Goal: Transaction & Acquisition: Purchase product/service

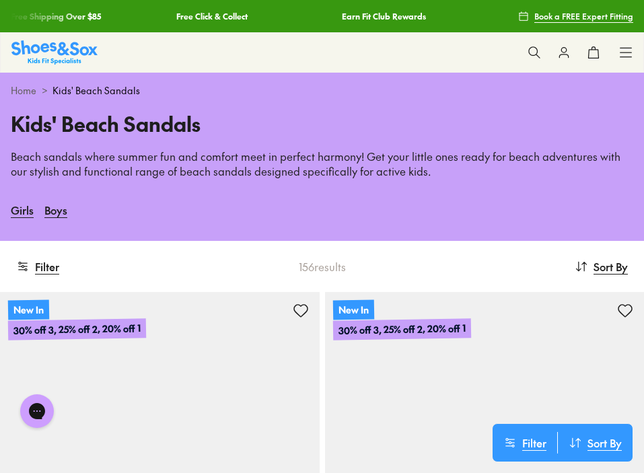
click at [19, 90] on link "Home" at bounding box center [24, 90] width 26 height 14
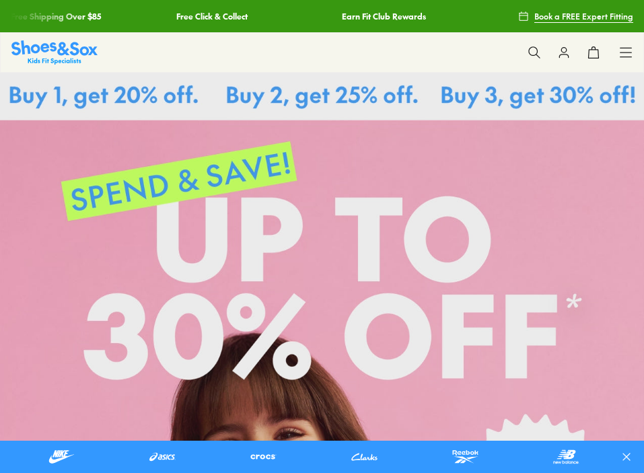
click at [628, 57] on use at bounding box center [626, 52] width 11 height 9
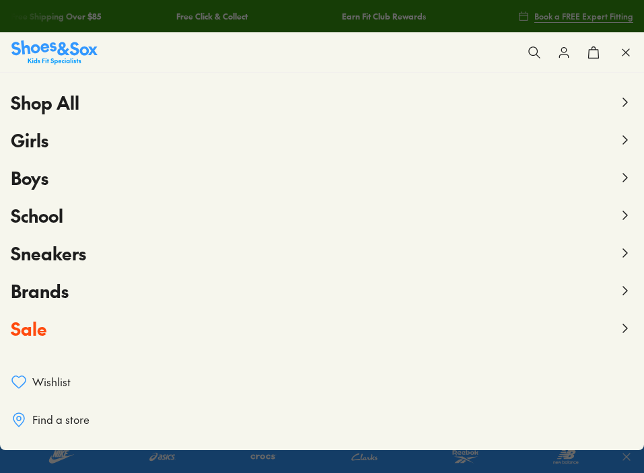
click at [611, 177] on button "Boys" at bounding box center [322, 178] width 623 height 38
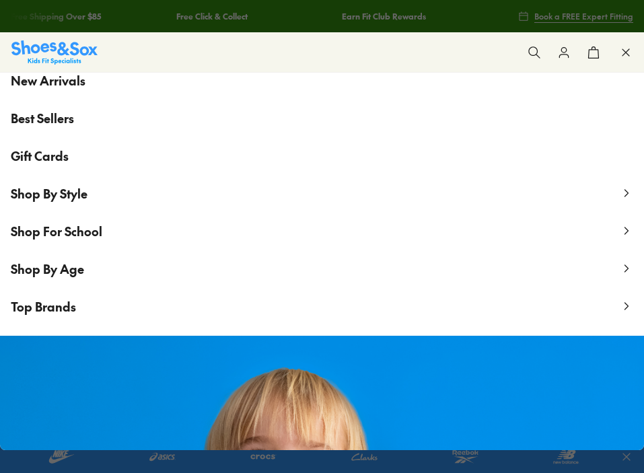
scroll to position [142, 0]
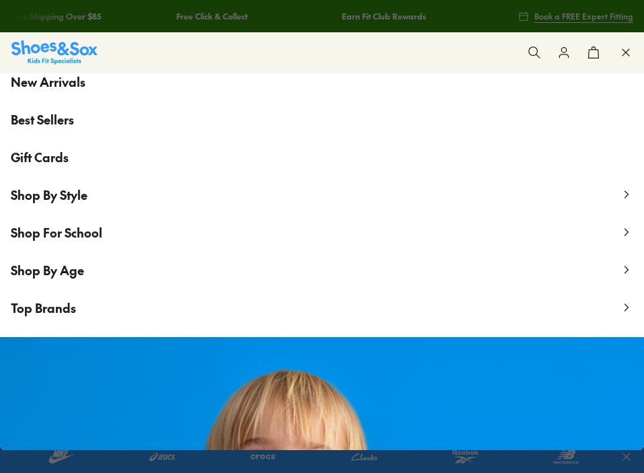
click at [36, 274] on span "Shop By Age" at bounding box center [47, 270] width 73 height 17
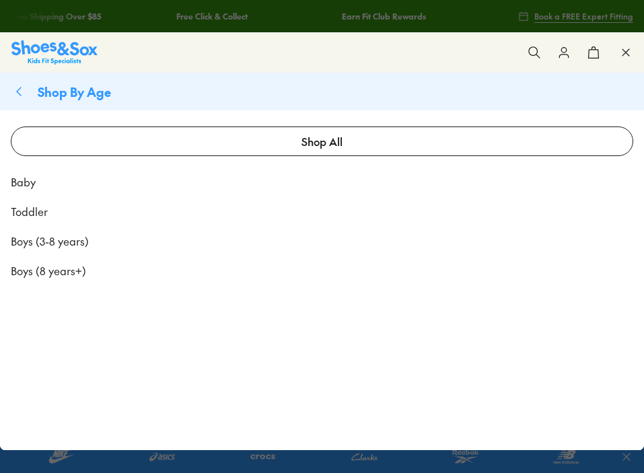
click at [29, 210] on span "Toddler" at bounding box center [29, 211] width 37 height 16
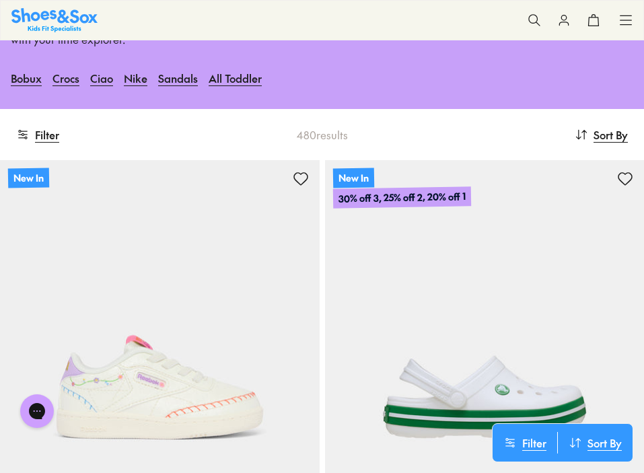
scroll to position [148, 0]
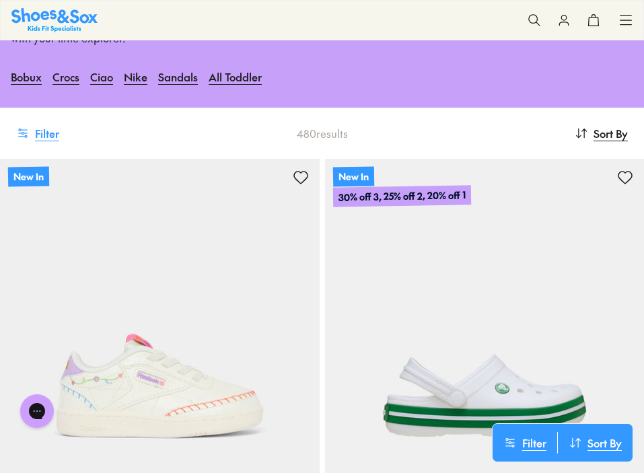
click at [58, 130] on button "Filter" at bounding box center [37, 133] width 43 height 30
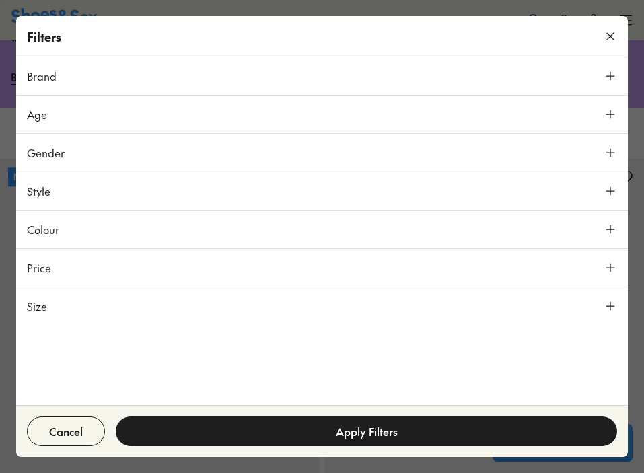
click at [50, 151] on span "Gender" at bounding box center [46, 153] width 38 height 16
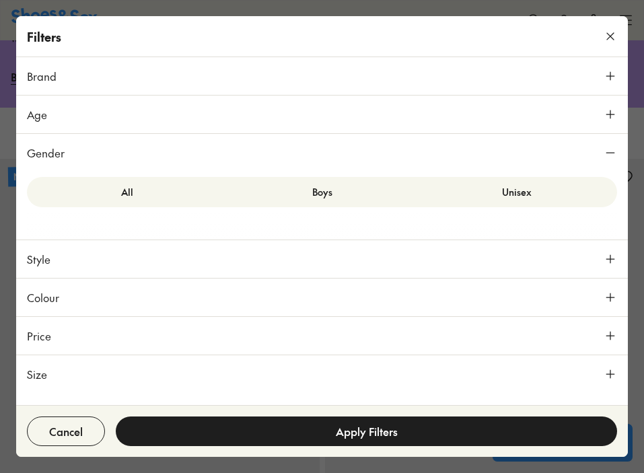
click at [73, 70] on button "Brand" at bounding box center [322, 76] width 612 height 38
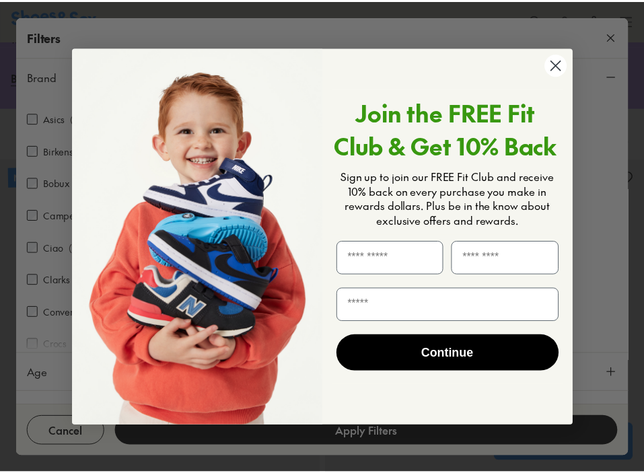
scroll to position [57, 0]
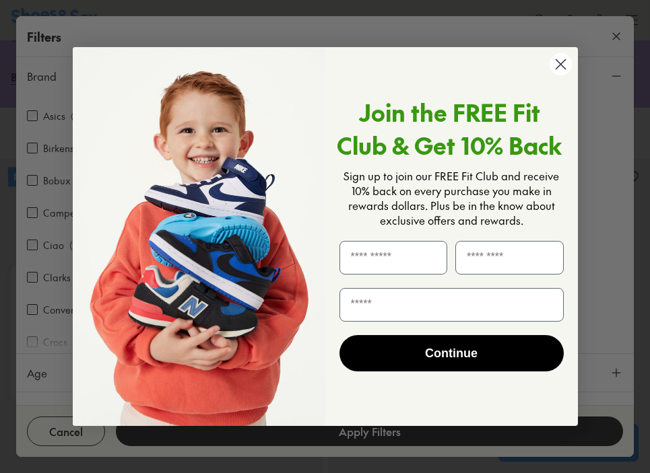
click at [557, 67] on icon "Close dialog" at bounding box center [559, 64] width 9 height 9
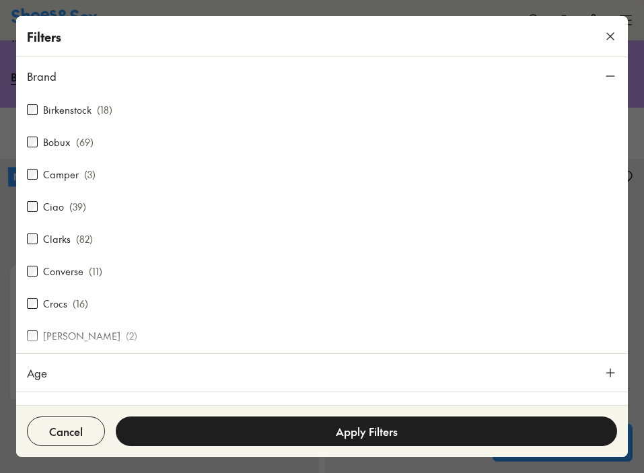
scroll to position [113, 0]
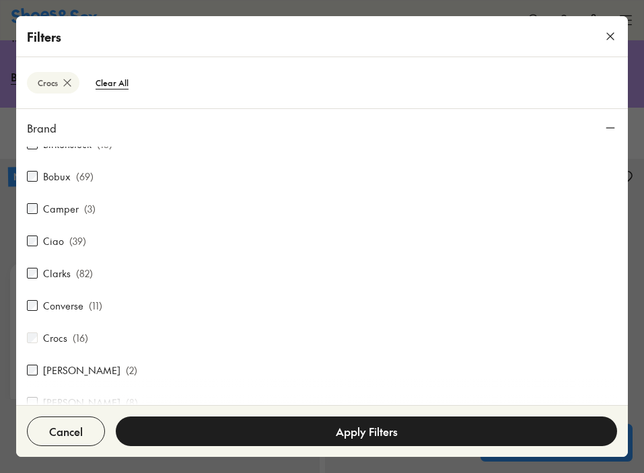
scroll to position [240, 0]
click at [293, 421] on button "View 17 Results" at bounding box center [367, 432] width 502 height 30
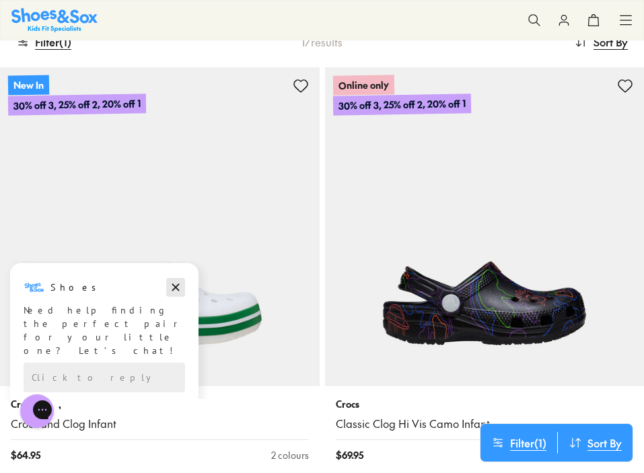
click at [172, 284] on icon "Dismiss campaign" at bounding box center [175, 287] width 13 height 16
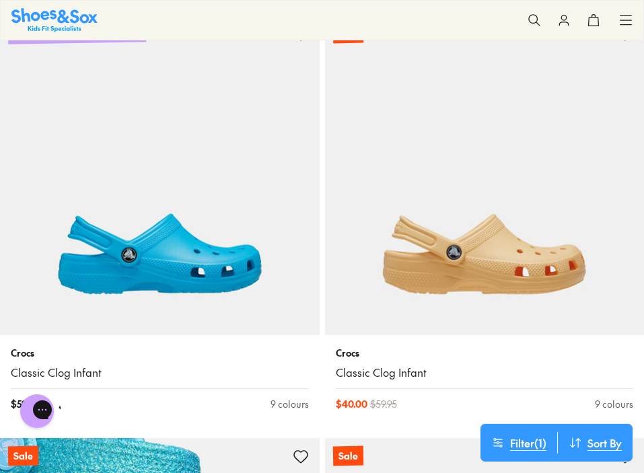
scroll to position [3498, 0]
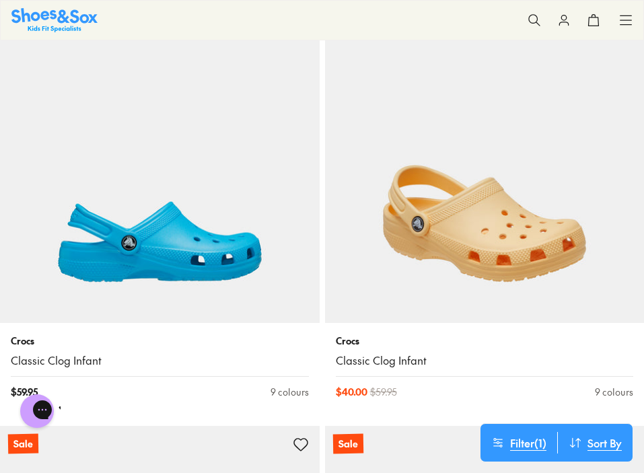
click at [507, 240] on img at bounding box center [485, 163] width 320 height 320
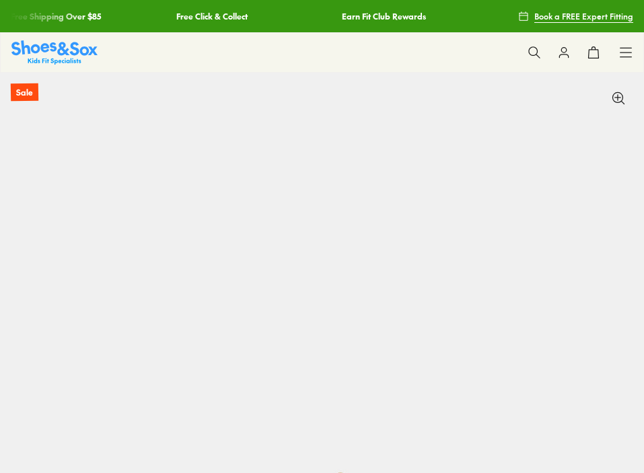
select select "*"
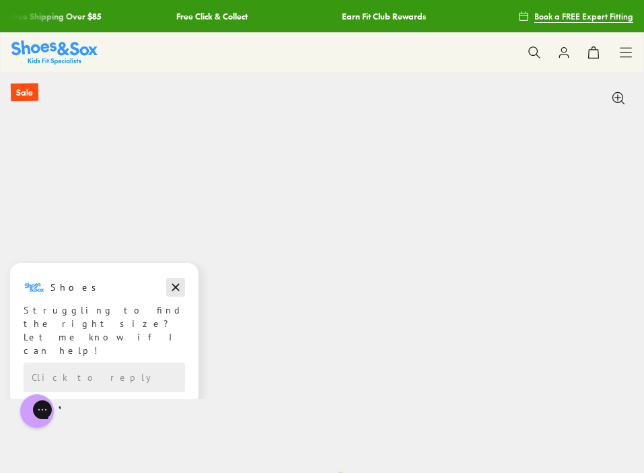
click at [176, 292] on icon "Dismiss campaign" at bounding box center [175, 287] width 13 height 16
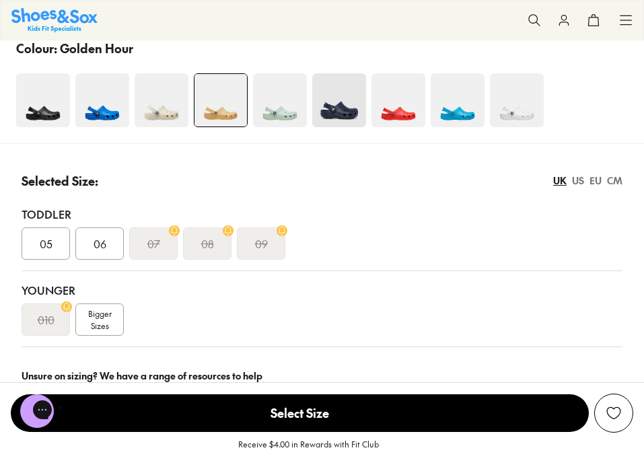
scroll to position [880, 0]
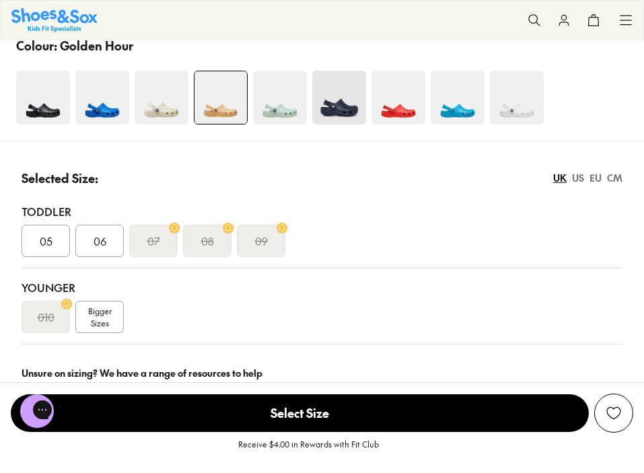
click at [578, 184] on div "US" at bounding box center [578, 178] width 12 height 14
click at [602, 183] on div "UK US EU CM" at bounding box center [587, 178] width 69 height 14
click at [594, 183] on div "EU" at bounding box center [596, 178] width 12 height 14
click at [108, 246] on div "22" at bounding box center [99, 241] width 48 height 32
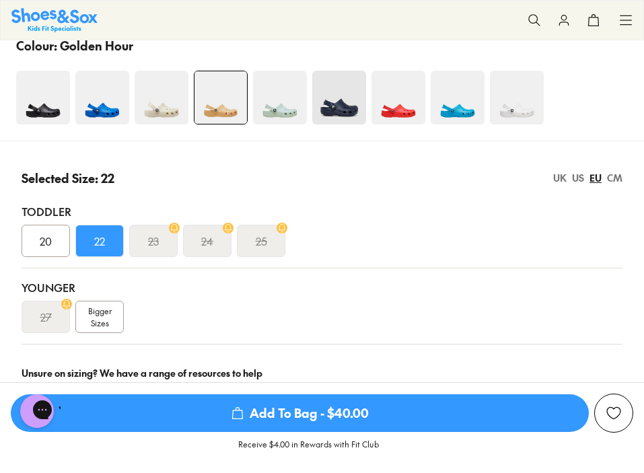
click at [310, 405] on span "Add To Bag - $40.00" at bounding box center [300, 413] width 578 height 38
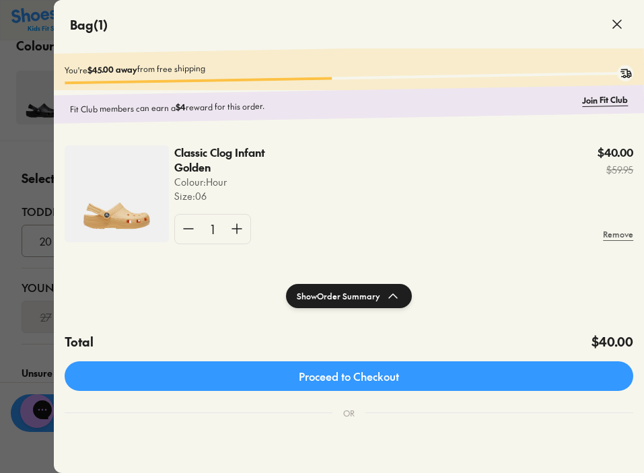
click at [619, 24] on icon at bounding box center [617, 24] width 16 height 16
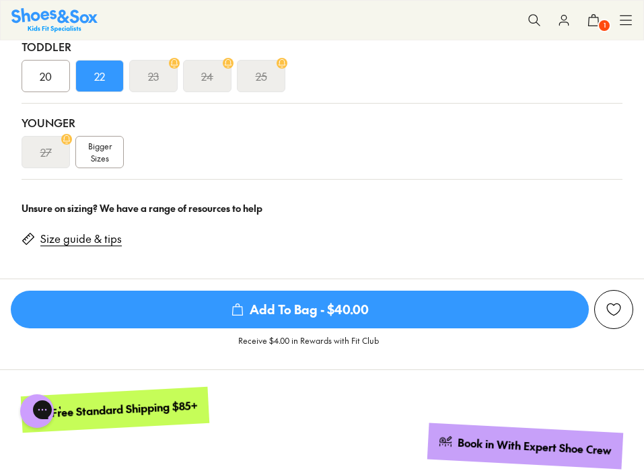
scroll to position [921, 0]
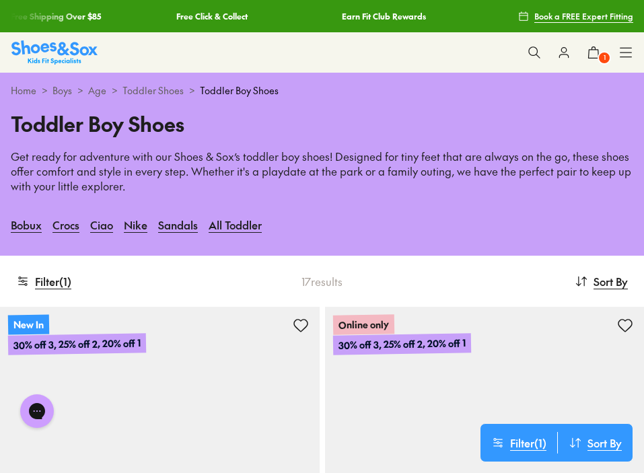
click at [535, 53] on icon at bounding box center [534, 52] width 13 height 13
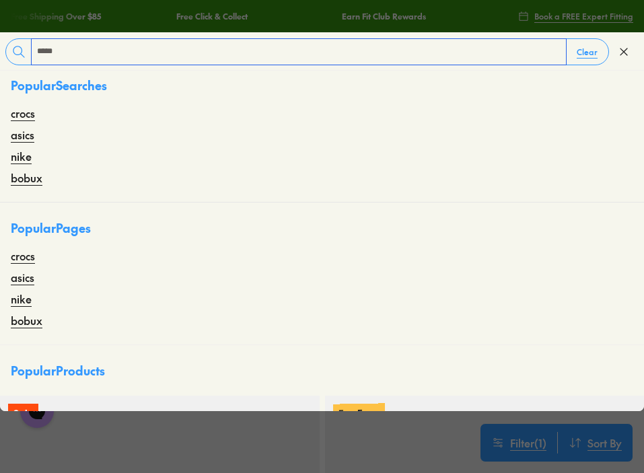
type input "*****"
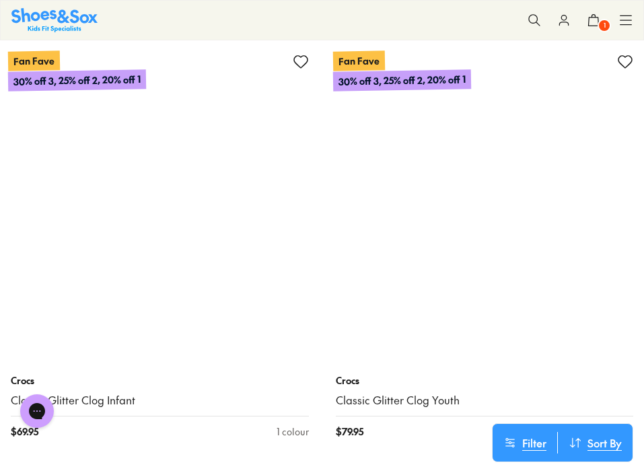
scroll to position [8021, 0]
